Goal: Book appointment/travel/reservation

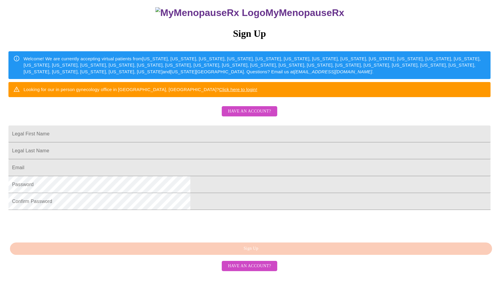
scroll to position [101, 0]
click at [214, 126] on input "Legal First Name" at bounding box center [249, 134] width 482 height 17
type input "[PERSON_NAME]"
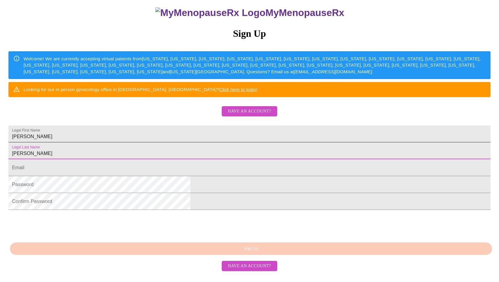
type input "[PERSON_NAME]"
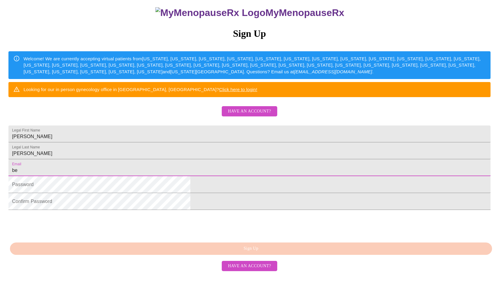
type input "[EMAIL_ADDRESS][DOMAIN_NAME]"
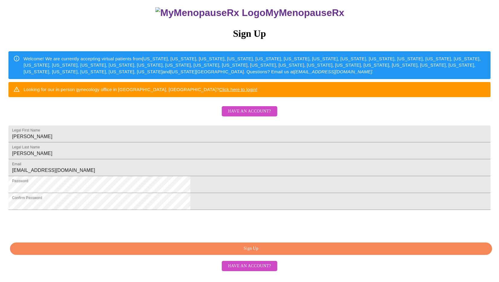
scroll to position [106, 0]
click at [284, 253] on span "Sign Up" at bounding box center [251, 249] width 469 height 8
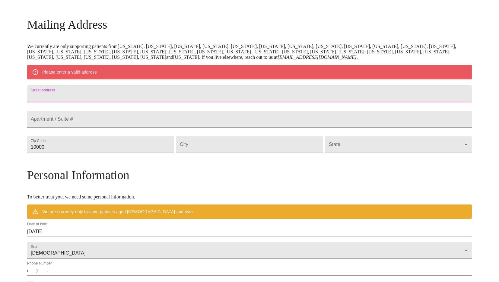
click at [112, 95] on input "Street Address" at bounding box center [249, 93] width 445 height 17
type input "8610 [PERSON_NAME] Hts"
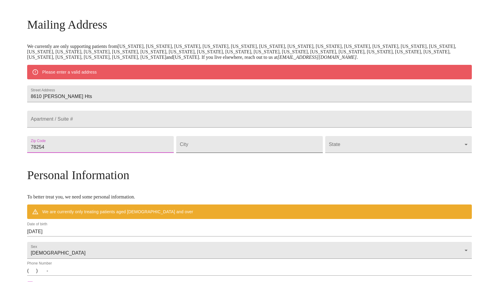
type input "78254"
click at [209, 153] on input "Street Address" at bounding box center [249, 144] width 147 height 17
type input "San Antonio"
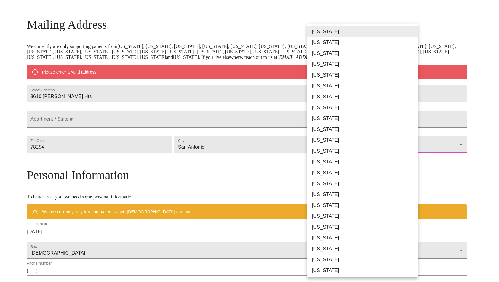
click at [335, 162] on body "MyMenopauseRx Welcome to MyMenopauseRx Since it's your first time here, you'll …" at bounding box center [249, 155] width 494 height 471
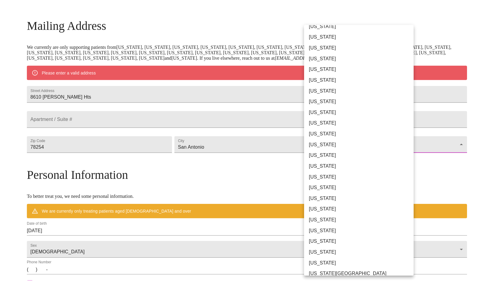
scroll to position [302, 0]
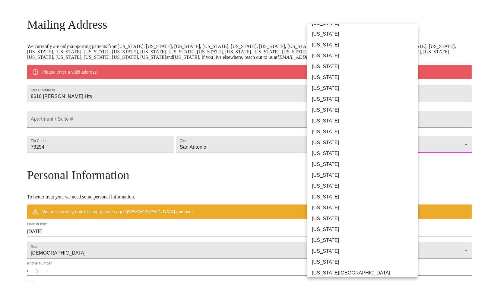
click at [333, 187] on li "[US_STATE]" at bounding box center [365, 186] width 116 height 11
type input "[US_STATE]"
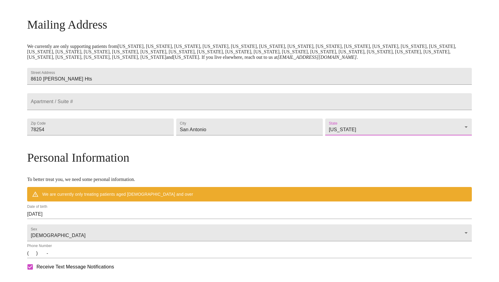
click at [31, 226] on div "MyMenopauseRx Welcome to MyMenopauseRx Since it's your first time here, you'll …" at bounding box center [249, 146] width 445 height 453
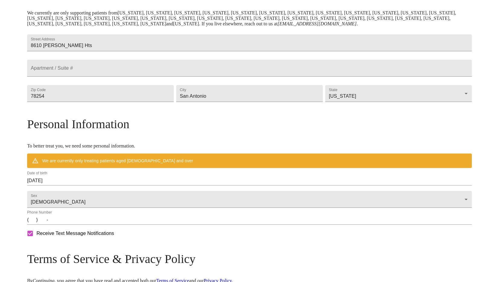
drag, startPoint x: 85, startPoint y: 236, endPoint x: 88, endPoint y: 234, distance: 3.8
click at [85, 225] on input "(   )    -" at bounding box center [249, 220] width 445 height 10
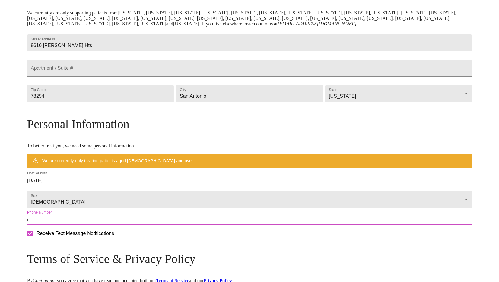
type input "[PHONE_NUMBER]"
click at [46, 216] on div "MyMenopauseRx Welcome to MyMenopauseRx Since it's your first time here, you'll …" at bounding box center [249, 113] width 445 height 453
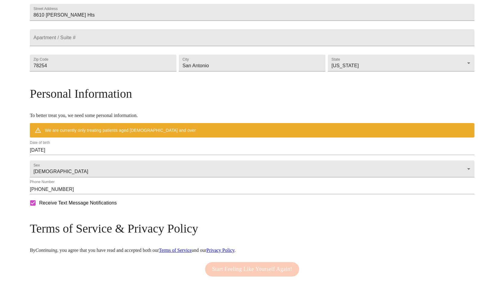
scroll to position [192, 0]
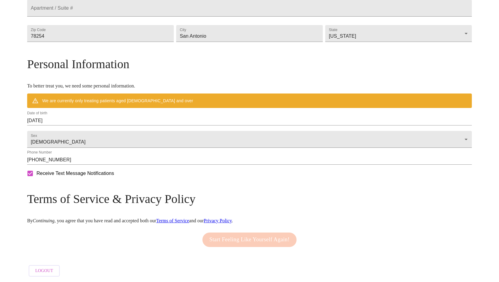
click at [348, 219] on p "By Continuing , you agree that you have read and accepted both our Terms of Ser…" at bounding box center [249, 220] width 445 height 5
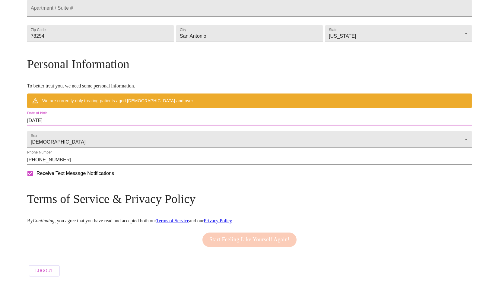
click at [112, 118] on input "[DATE]" at bounding box center [249, 121] width 445 height 10
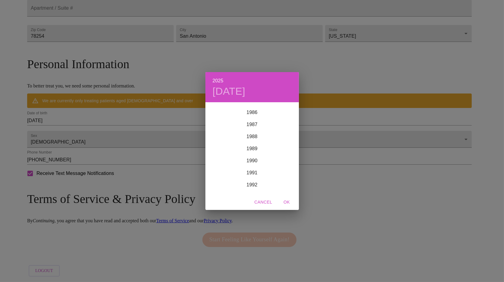
scroll to position [1015, 0]
click at [253, 118] on div "1984" at bounding box center [253, 120] width 94 height 12
click at [223, 160] on div "[DATE]" at bounding box center [221, 159] width 31 height 23
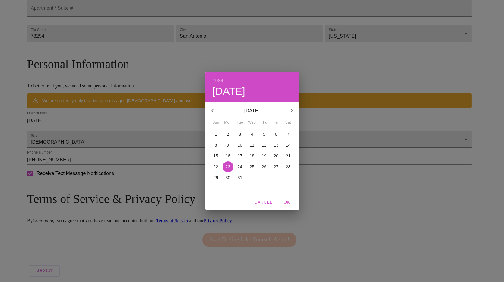
click at [241, 132] on p "3" at bounding box center [240, 134] width 2 height 6
click at [287, 201] on span "OK" at bounding box center [287, 203] width 14 height 8
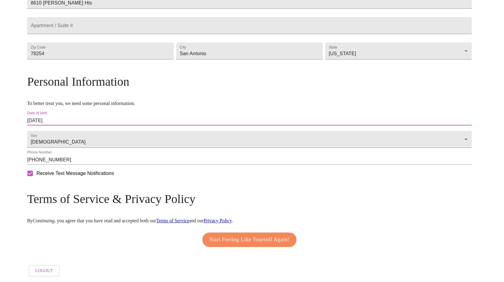
type input "[DATE]"
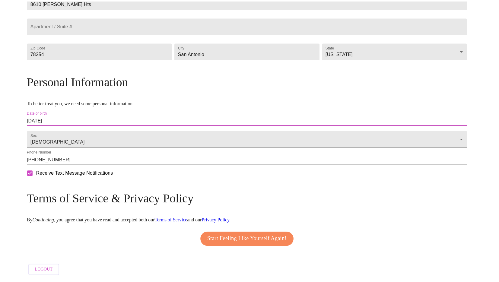
scroll to position [174, 0]
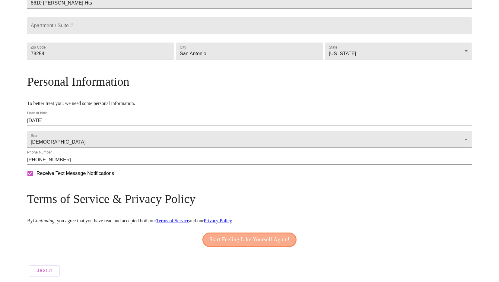
click at [235, 236] on span "Start Feeling Like Yourself Again!" at bounding box center [250, 240] width 80 height 10
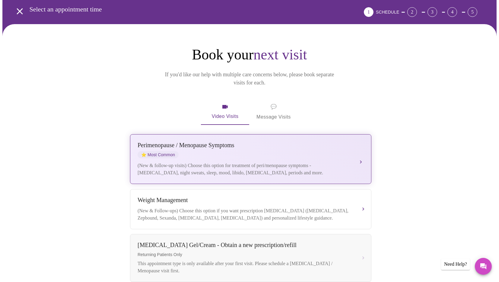
scroll to position [34, 0]
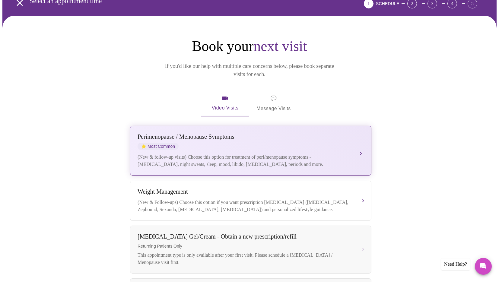
click at [266, 133] on div "[MEDICAL_DATA] / Menopause Symptoms ⭐ Most Common" at bounding box center [245, 141] width 214 height 17
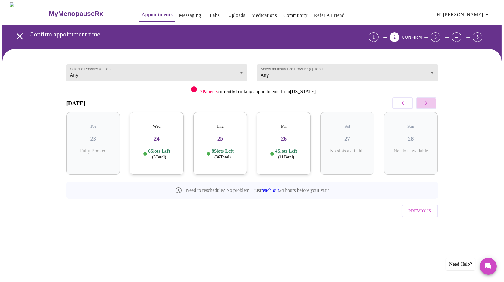
click at [427, 103] on icon "button" at bounding box center [426, 103] width 2 height 4
click at [290, 137] on div "Thu 02 9 Slots Left ( 42 Total)" at bounding box center [284, 143] width 54 height 62
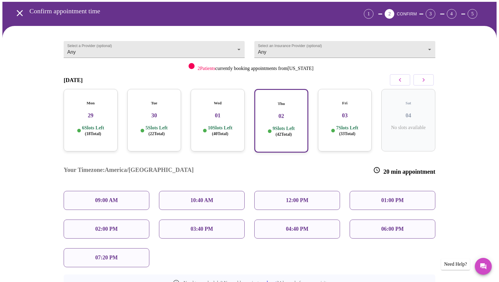
scroll to position [34, 0]
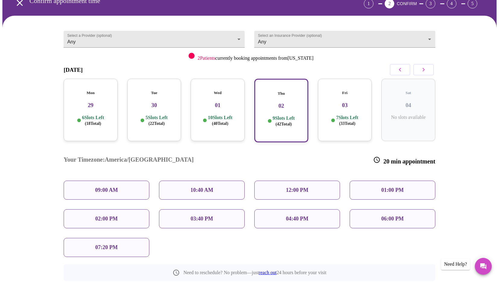
click at [201, 187] on p "10:40 AM" at bounding box center [201, 190] width 23 height 6
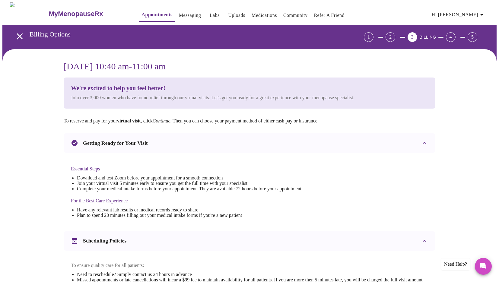
scroll to position [155, 0]
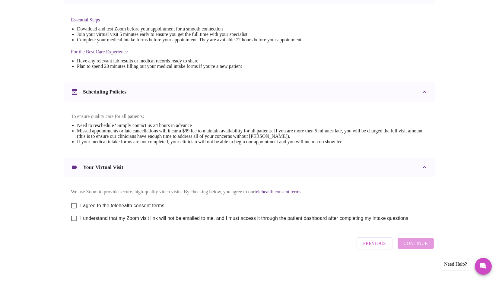
click at [76, 204] on input "I agree to the telehealth consent terms" at bounding box center [74, 206] width 13 height 13
checkbox input "true"
click at [76, 220] on input "I understand that my Zoom visit link will not be emailed to me, and I must acce…" at bounding box center [74, 218] width 13 height 13
checkbox input "true"
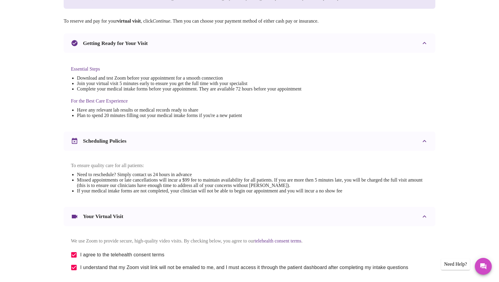
scroll to position [21, 0]
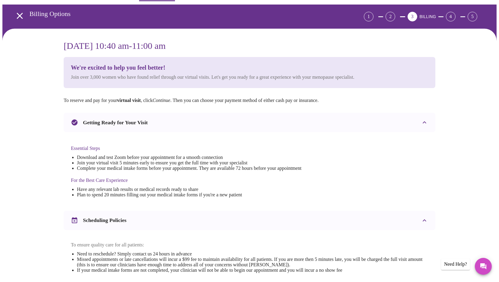
click at [424, 123] on icon at bounding box center [424, 122] width 7 height 7
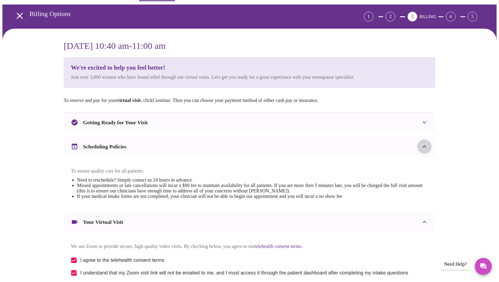
click at [424, 147] on icon at bounding box center [424, 146] width 7 height 7
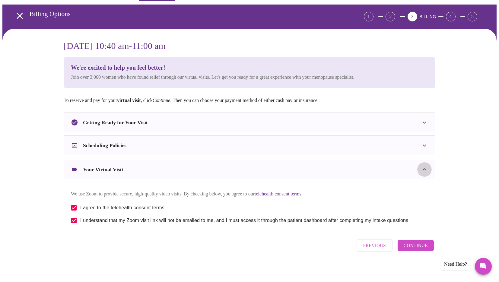
click at [424, 172] on icon at bounding box center [424, 169] width 7 height 7
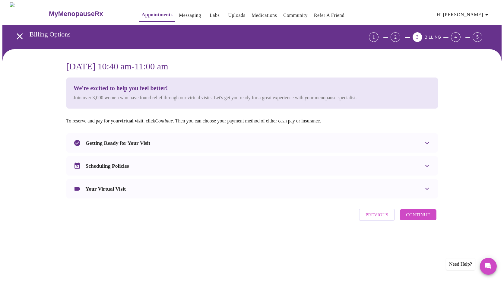
click at [430, 216] on span "Continue" at bounding box center [418, 215] width 24 height 8
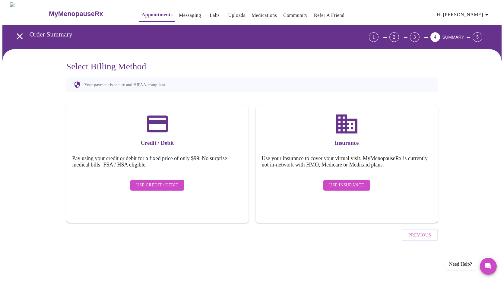
click at [485, 12] on span "Hi [PERSON_NAME]" at bounding box center [464, 15] width 54 height 8
click at [456, 86] on div at bounding box center [252, 141] width 504 height 282
click at [142, 12] on link "Appointments" at bounding box center [157, 15] width 31 height 8
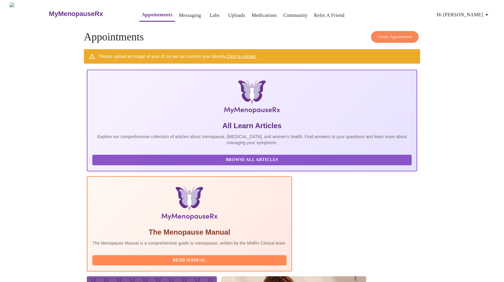
click at [185, 14] on link "Messaging" at bounding box center [190, 15] width 22 height 8
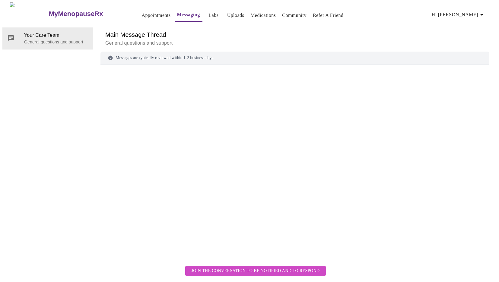
scroll to position [22, 0]
